Goal: Task Accomplishment & Management: Manage account settings

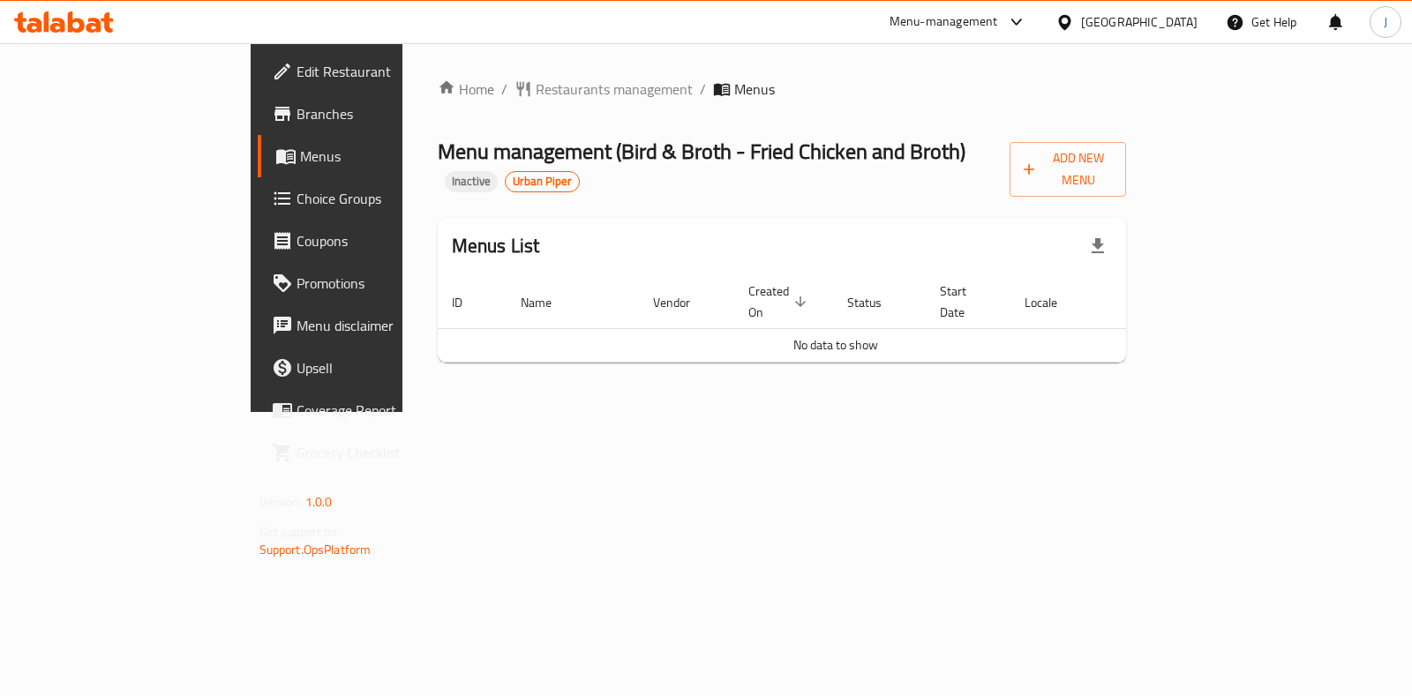
click at [536, 100] on span "Restaurants management" at bounding box center [614, 89] width 157 height 21
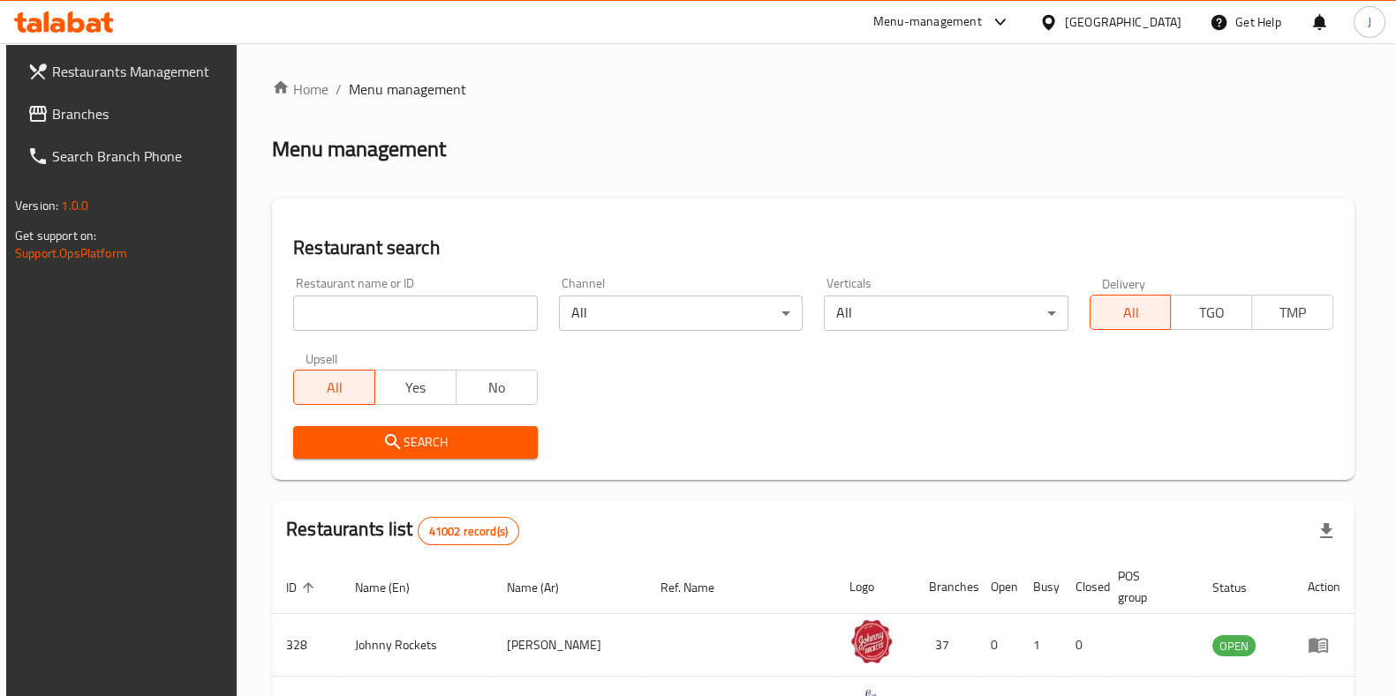
click at [82, 103] on span "Branches" at bounding box center [138, 113] width 173 height 21
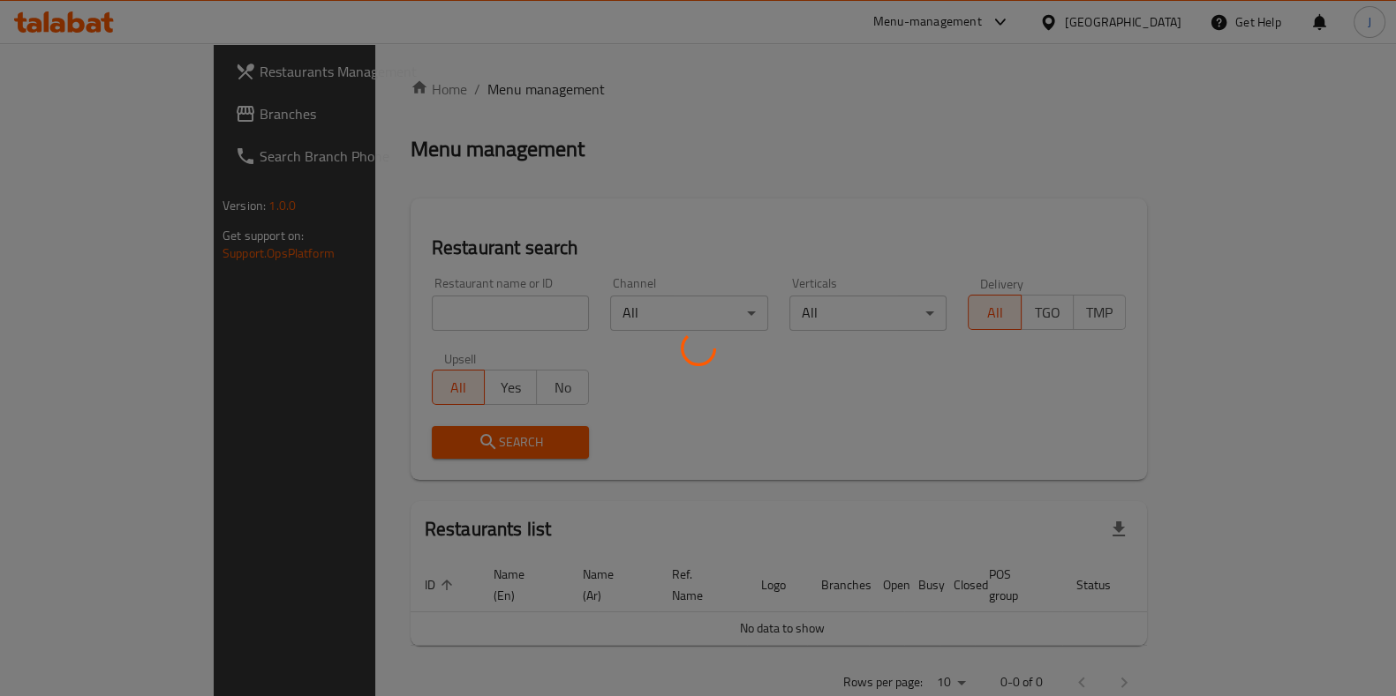
click at [77, 107] on div at bounding box center [698, 348] width 1396 height 696
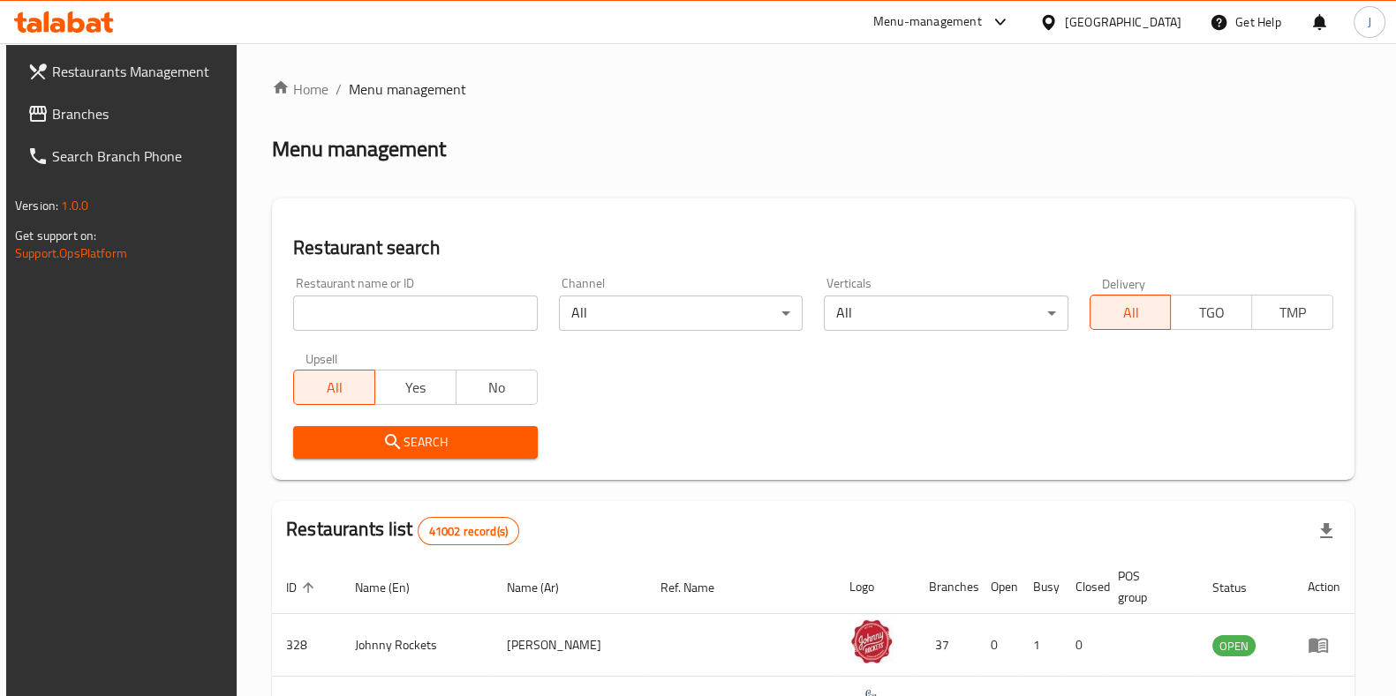
click at [77, 107] on span "Branches" at bounding box center [138, 113] width 173 height 21
